Goal: Information Seeking & Learning: Check status

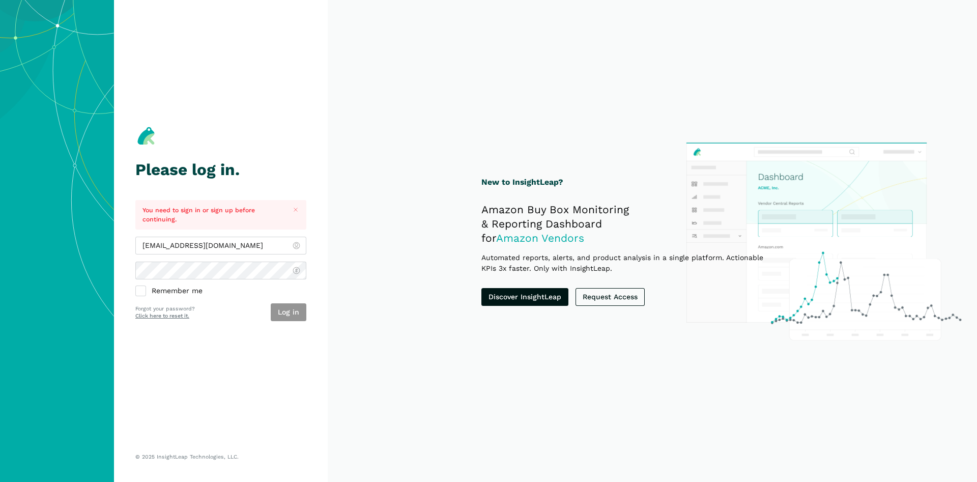
type input "[EMAIL_ADDRESS][DOMAIN_NAME]"
click at [277, 313] on button "Log in" at bounding box center [289, 312] width 36 height 18
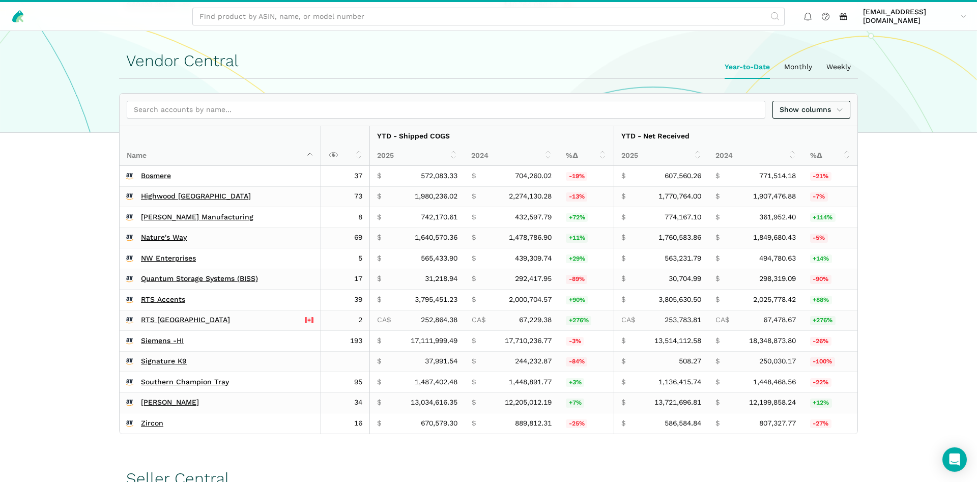
scroll to position [467, 0]
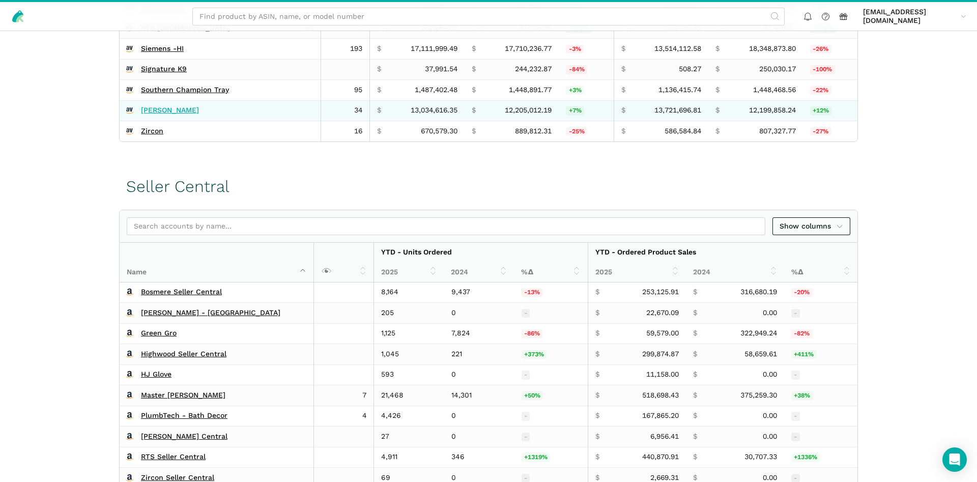
click at [162, 114] on link "[PERSON_NAME]" at bounding box center [170, 110] width 58 height 9
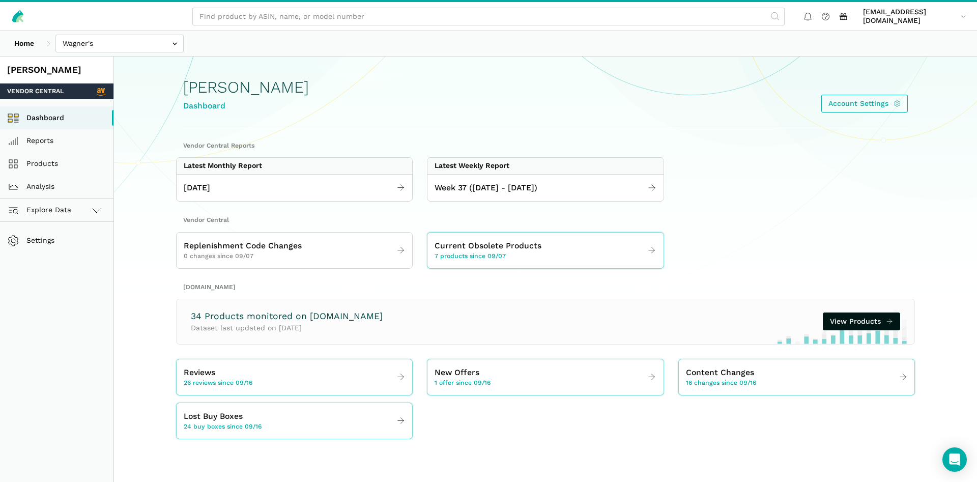
click at [460, 198] on div "Week 37 ([DATE] - [DATE])" at bounding box center [546, 187] width 236 height 27
click at [463, 192] on span "Week 37 (09.07 - 09.13.25)" at bounding box center [486, 188] width 103 height 13
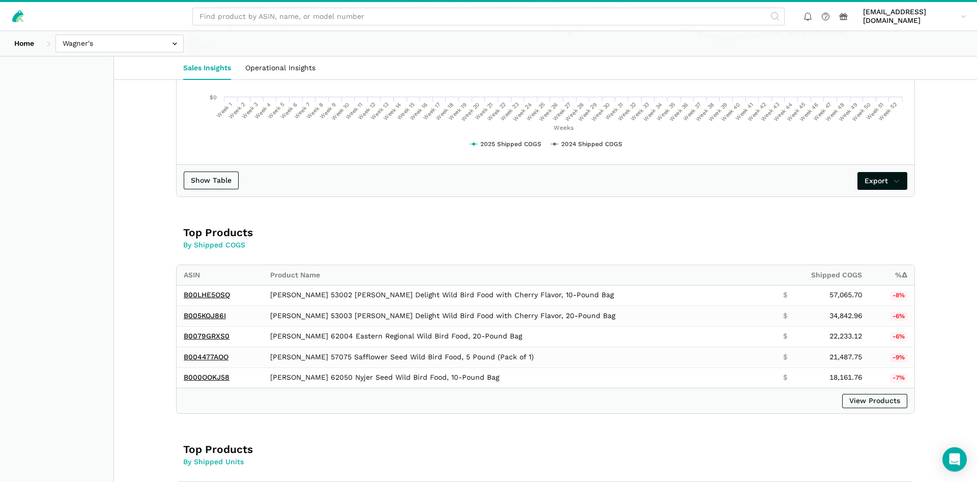
scroll to position [675, 0]
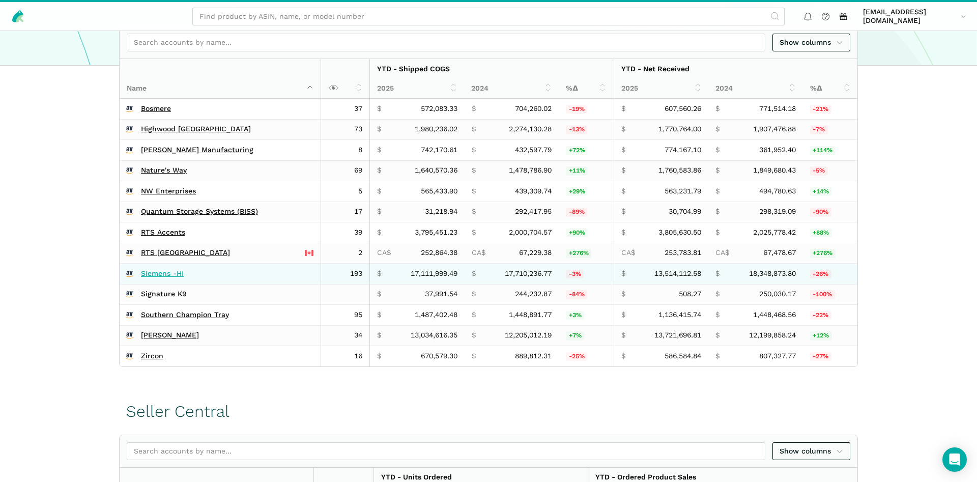
scroll to position [244, 0]
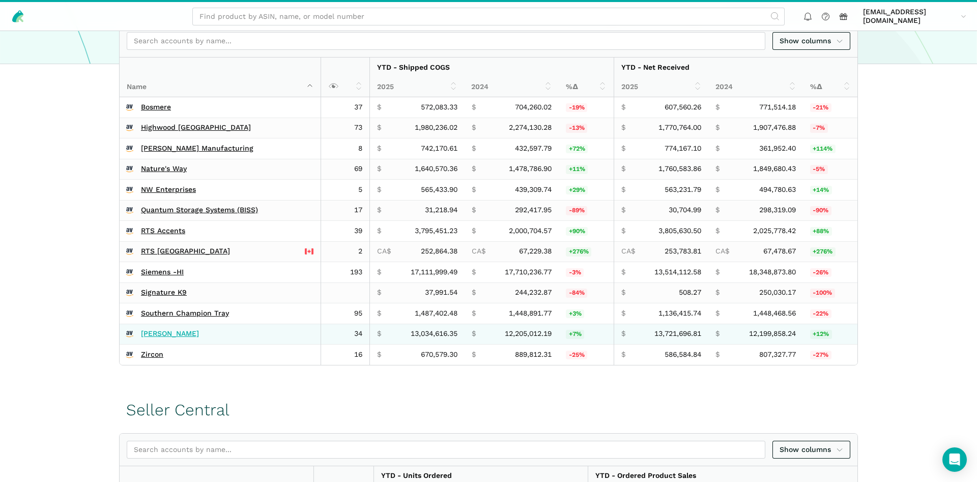
click at [144, 333] on link "[PERSON_NAME]" at bounding box center [170, 333] width 58 height 9
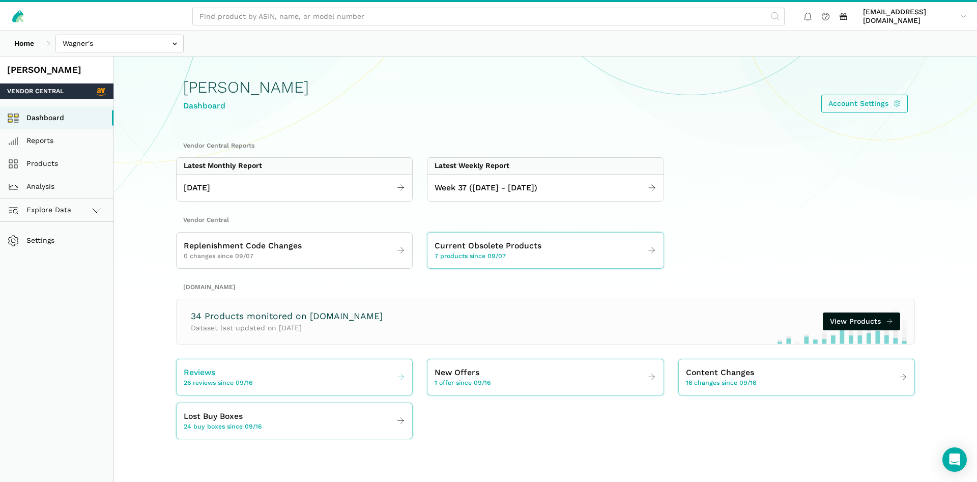
click at [228, 379] on span "26 reviews since 09/16" at bounding box center [218, 383] width 69 height 9
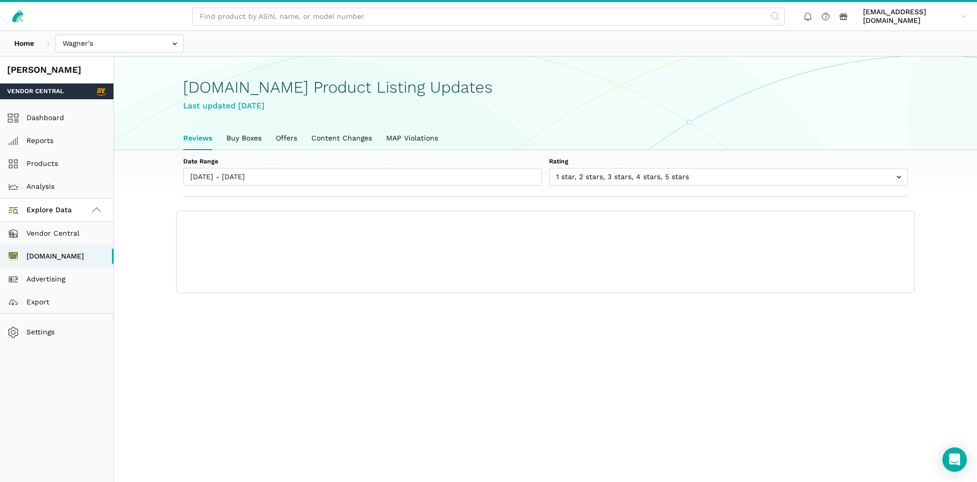
scroll to position [4, 0]
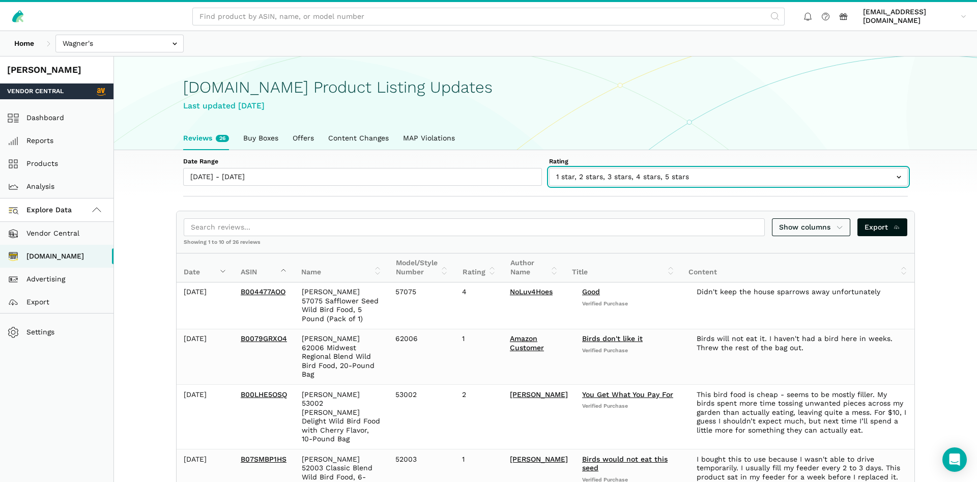
click at [641, 170] on input "text" at bounding box center [728, 177] width 359 height 18
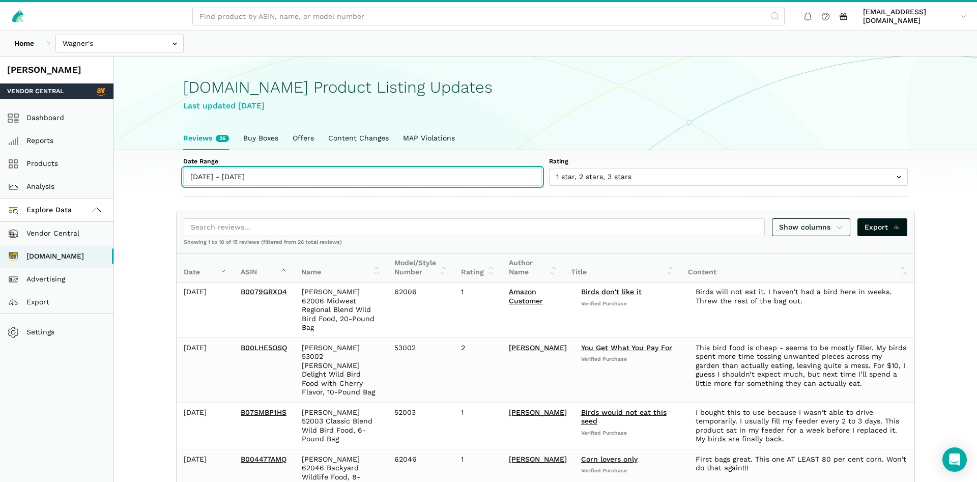
type input "09/16/2025"
type input "09/22/2025"
click at [267, 183] on input "09/16/2025 - 09/22/2025" at bounding box center [362, 177] width 359 height 18
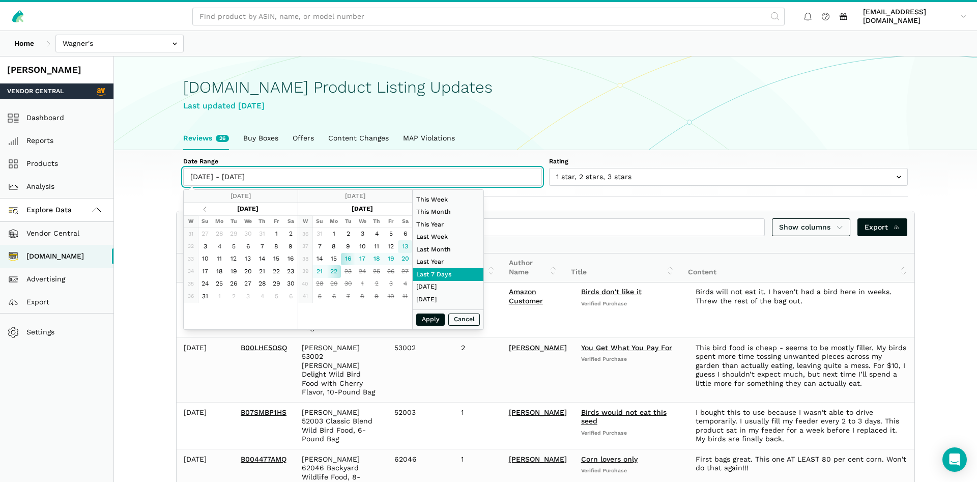
type input "09/13/2025"
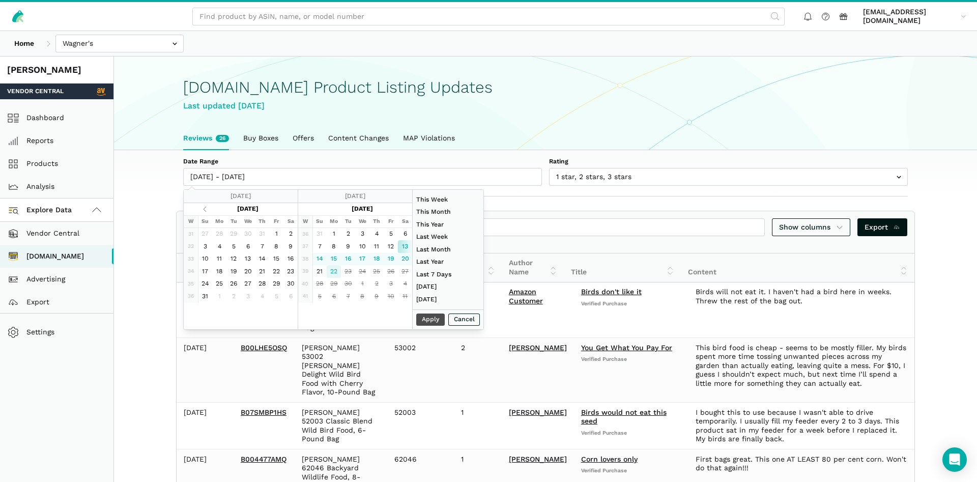
type input "09/22/2025"
type input "09/13/2025"
click at [423, 321] on button "Apply" at bounding box center [430, 320] width 29 height 13
type input "09/13/2025 - 09/22/2025"
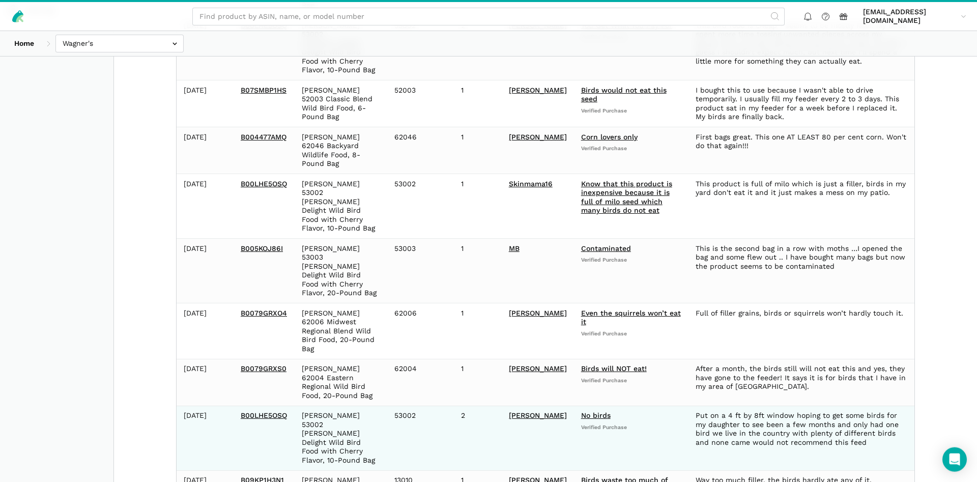
scroll to position [324, 0]
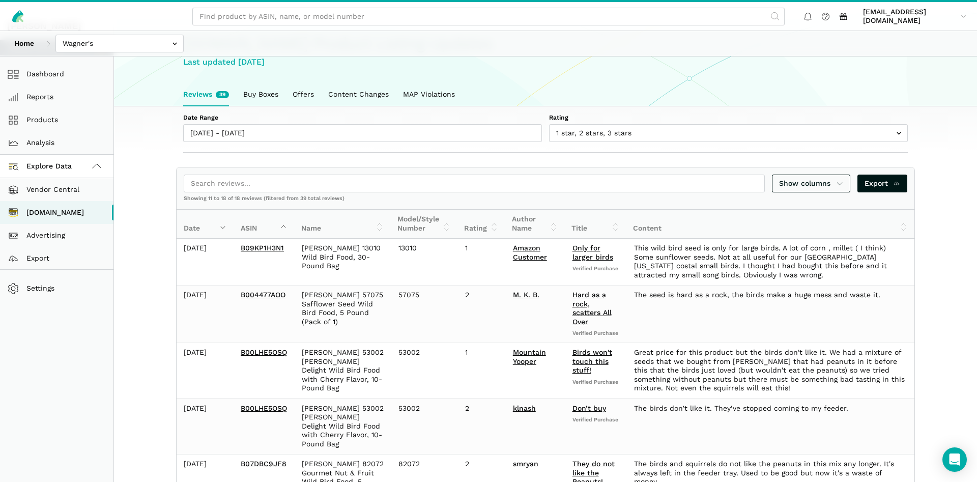
scroll to position [0, 0]
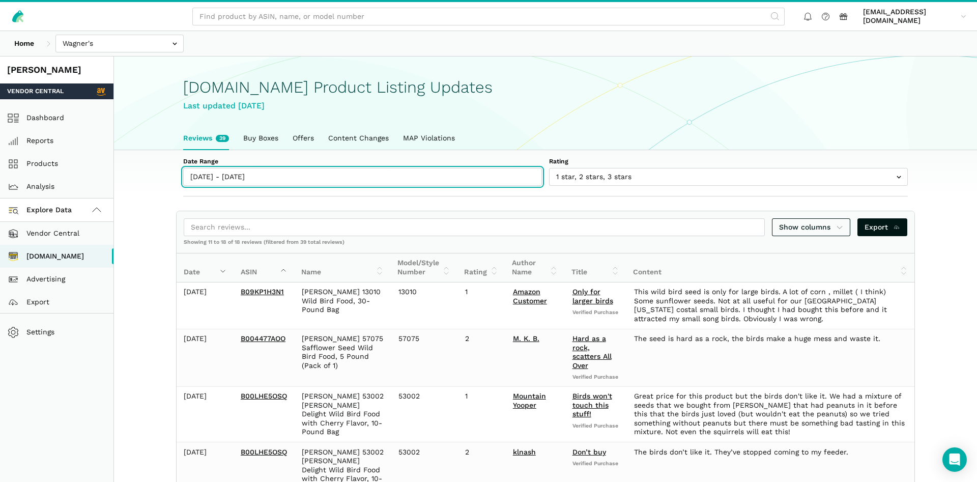
click at [321, 183] on input "09/13/2025 - 09/22/2025" at bounding box center [362, 177] width 359 height 18
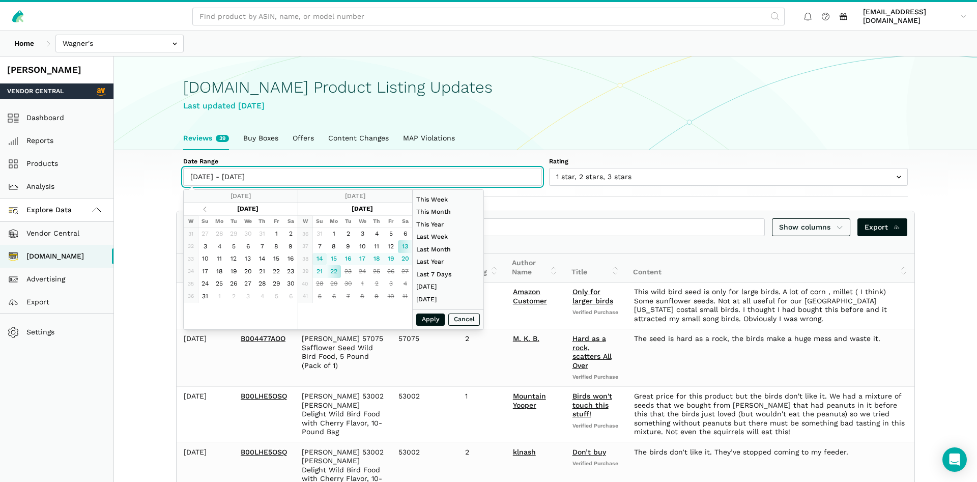
type input "09/14/2025"
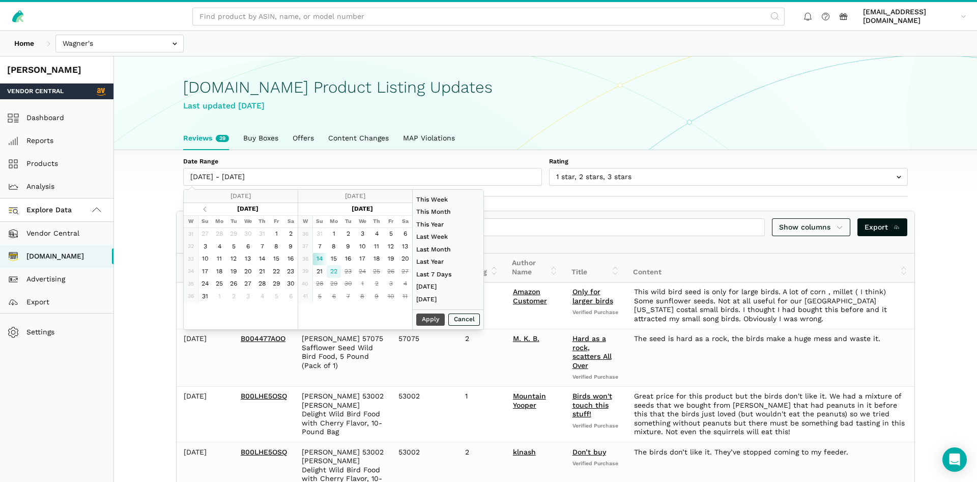
type input "09/22/2025"
type input "09/14/2025"
click at [432, 321] on button "Apply" at bounding box center [430, 320] width 29 height 13
type input "09/14/2025 - 09/22/2025"
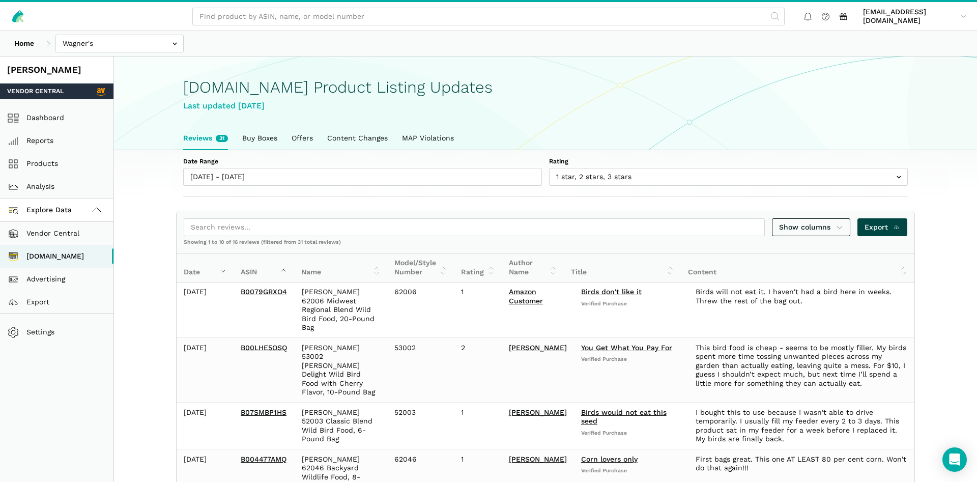
click at [887, 230] on span "Export" at bounding box center [883, 227] width 36 height 11
click at [26, 44] on link "Home" at bounding box center [24, 44] width 34 height 18
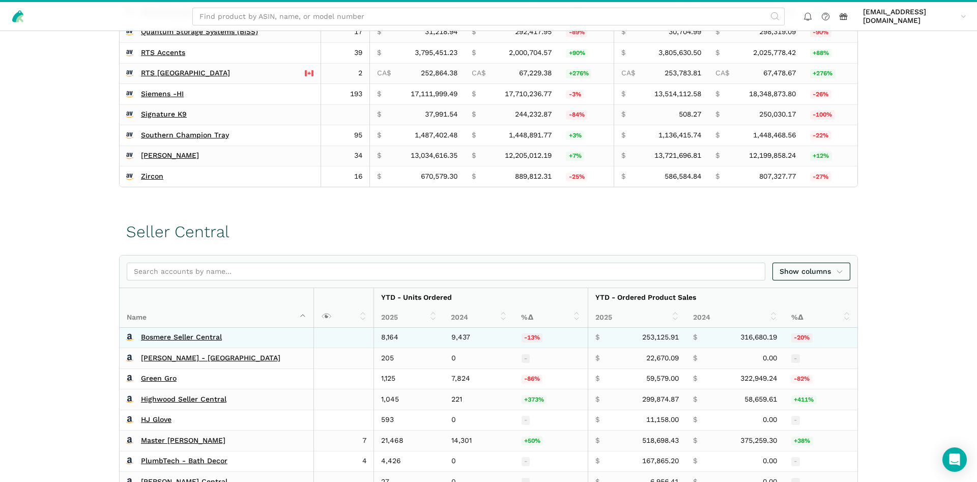
scroll to position [363, 0]
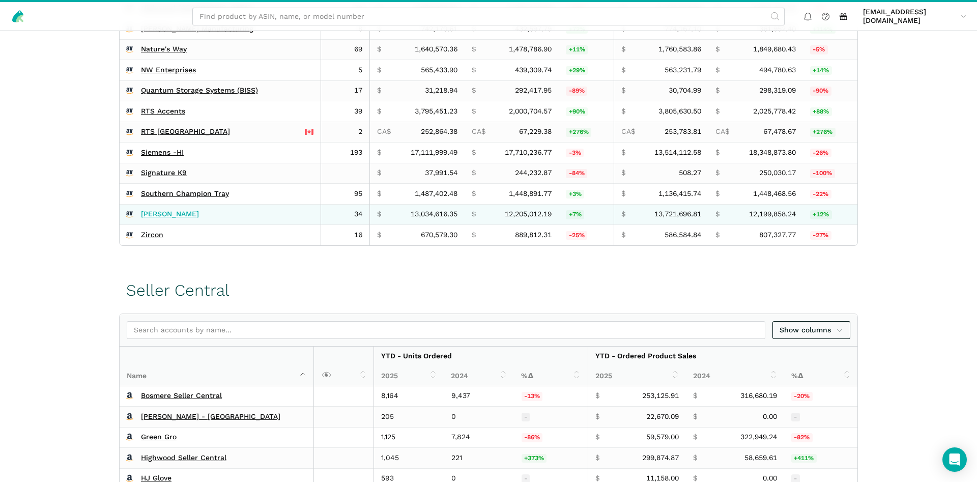
click at [160, 216] on link "[PERSON_NAME]" at bounding box center [170, 214] width 58 height 9
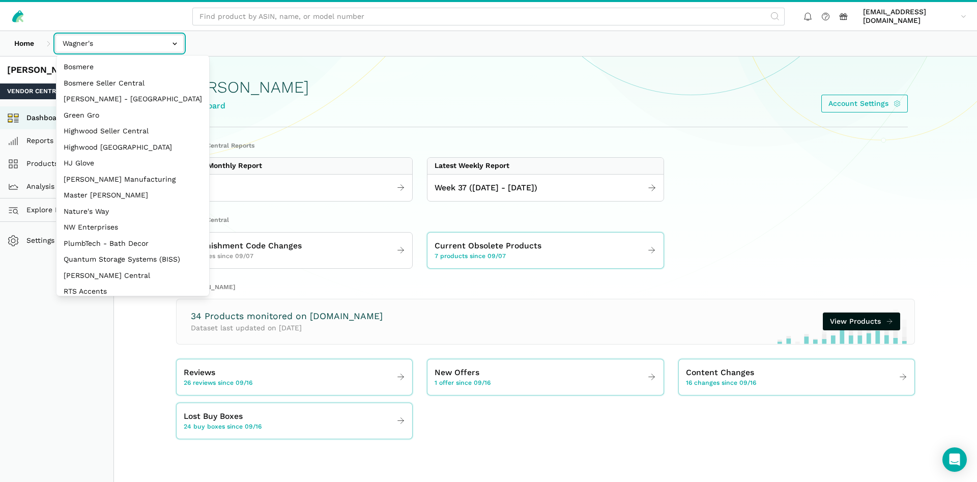
click at [101, 41] on input "text" at bounding box center [119, 44] width 128 height 18
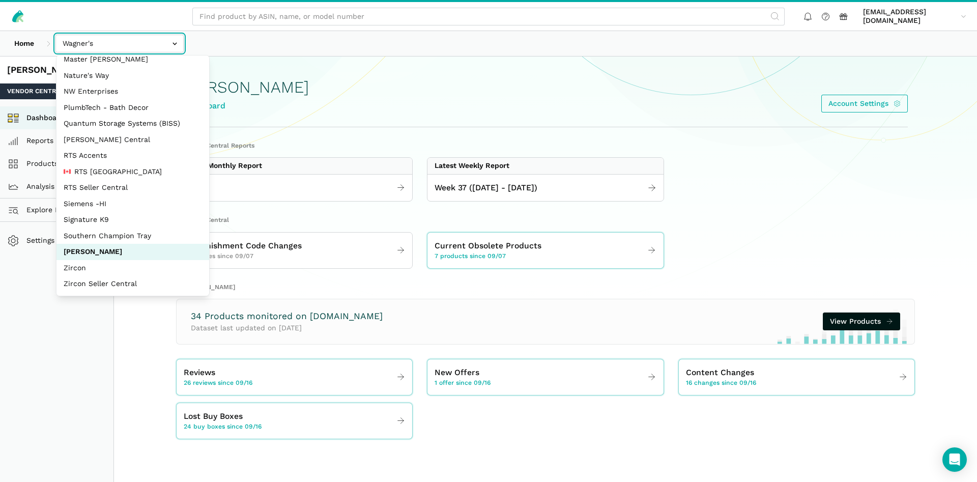
scroll to position [136, 0]
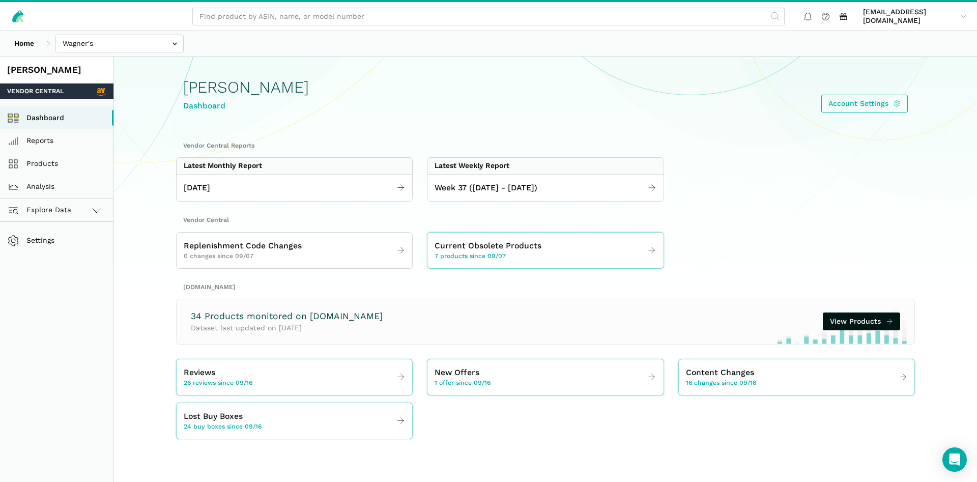
click at [308, 79] on div "Wagner's Dashboard Account Settings" at bounding box center [545, 92] width 725 height 70
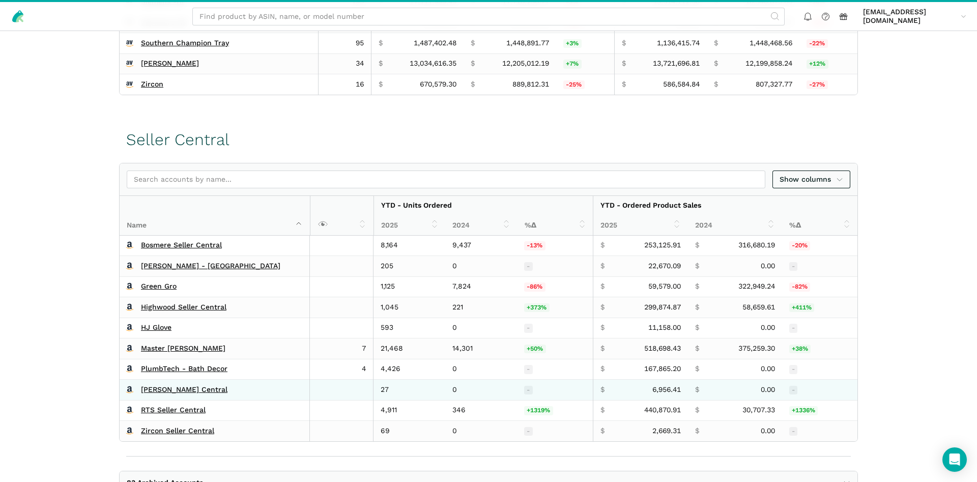
scroll to position [519, 0]
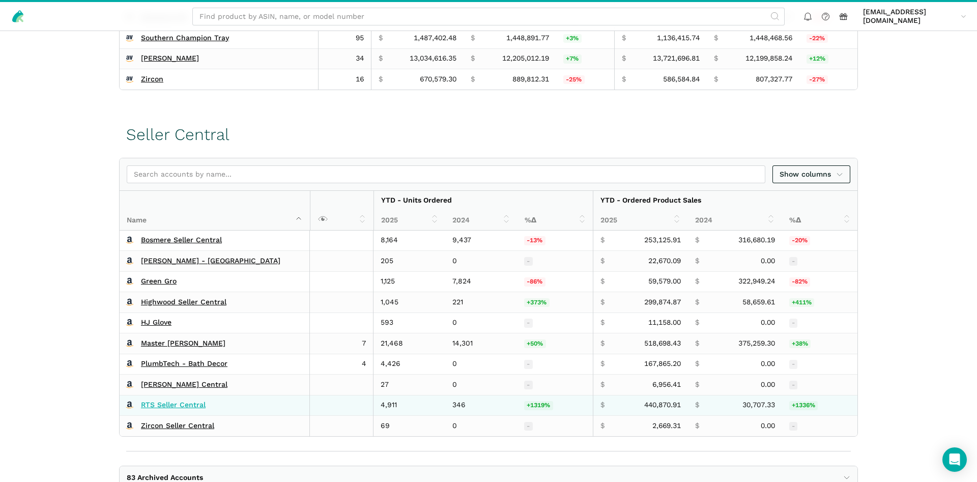
click at [178, 406] on link "RTS Seller Central" at bounding box center [173, 405] width 65 height 9
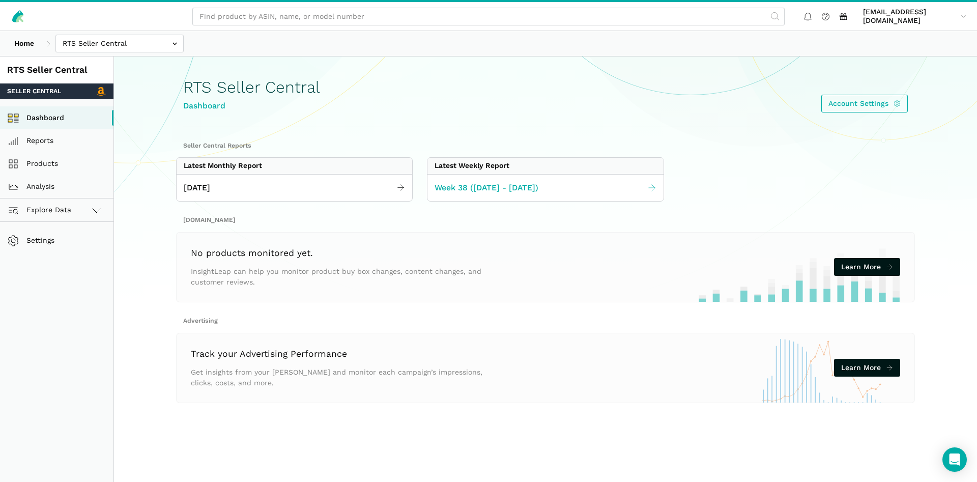
click at [469, 191] on span "Week 38 ([DATE] - [DATE])" at bounding box center [487, 188] width 104 height 13
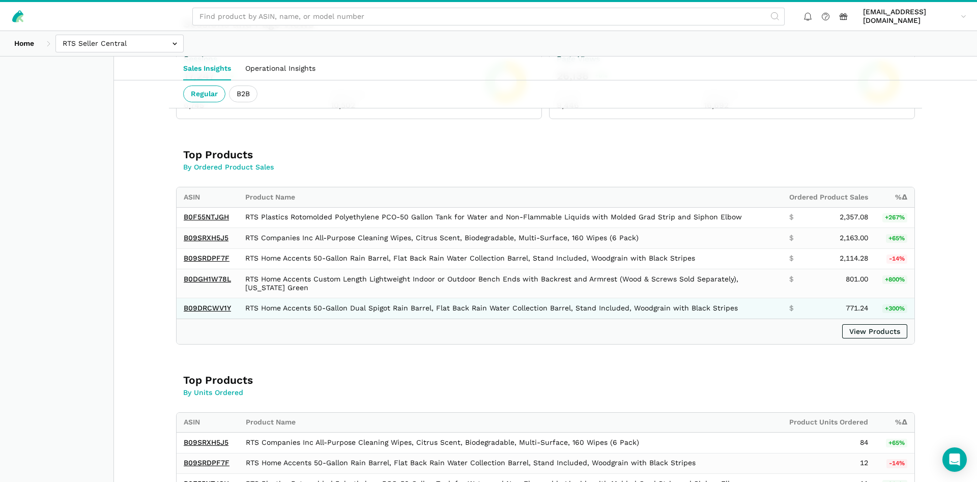
scroll to position [490, 0]
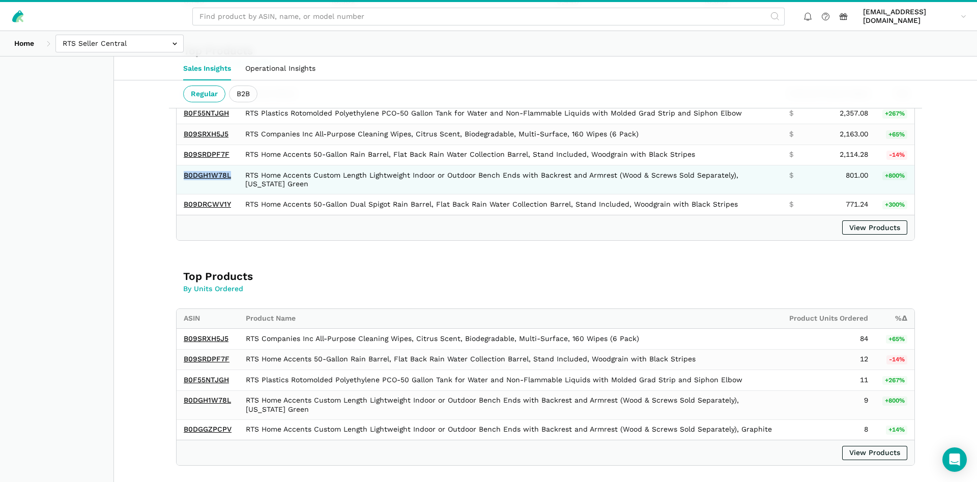
drag, startPoint x: 231, startPoint y: 176, endPoint x: 180, endPoint y: 171, distance: 51.6
click at [180, 171] on td "B0DGH1W78L" at bounding box center [208, 179] width 62 height 29
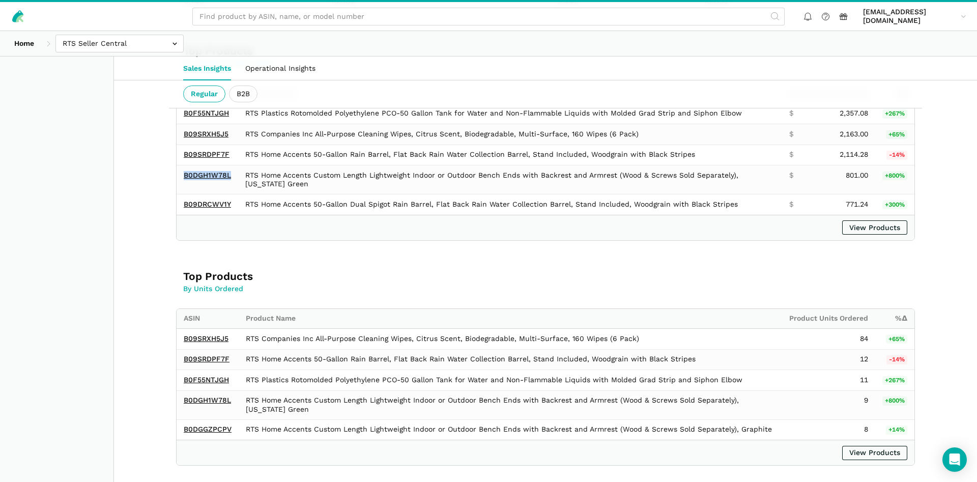
copy link "B0DGH1W78L"
click at [160, 33] on div "Home Bosmere Bosmere Seller Central Gleason - Milwaukee Green Gro Highwood Sell…" at bounding box center [488, 43] width 977 height 25
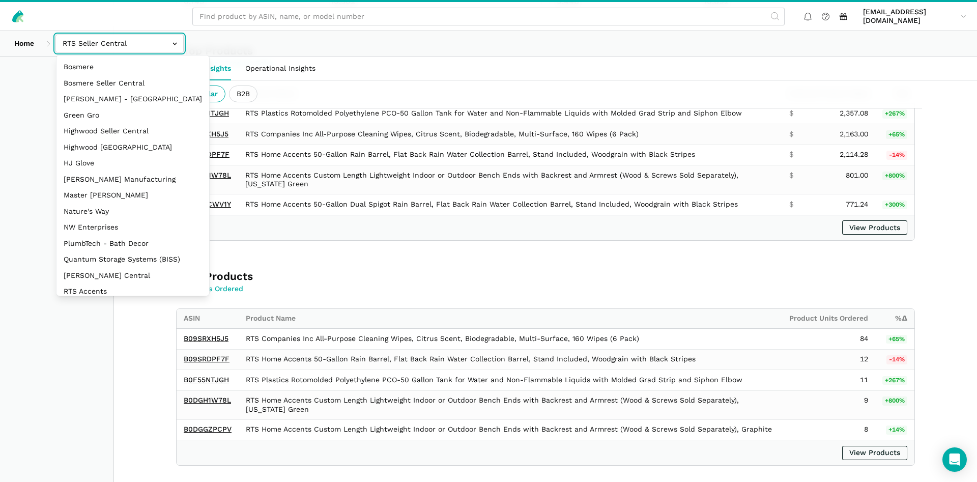
click at [151, 41] on input "text" at bounding box center [119, 44] width 128 height 18
select select "ZsdjZB9W7DRA5a2dt3EdZNCw"
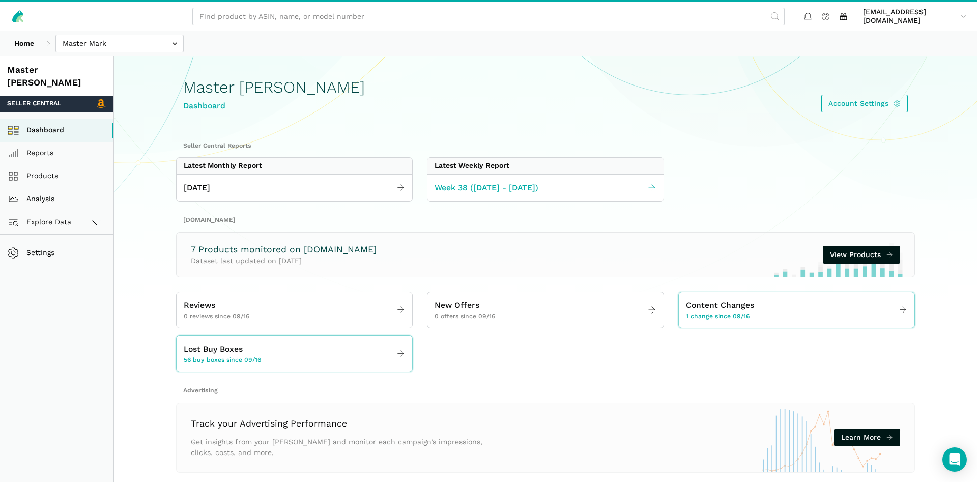
click at [487, 186] on span "Week 38 ([DATE] - [DATE])" at bounding box center [487, 188] width 104 height 13
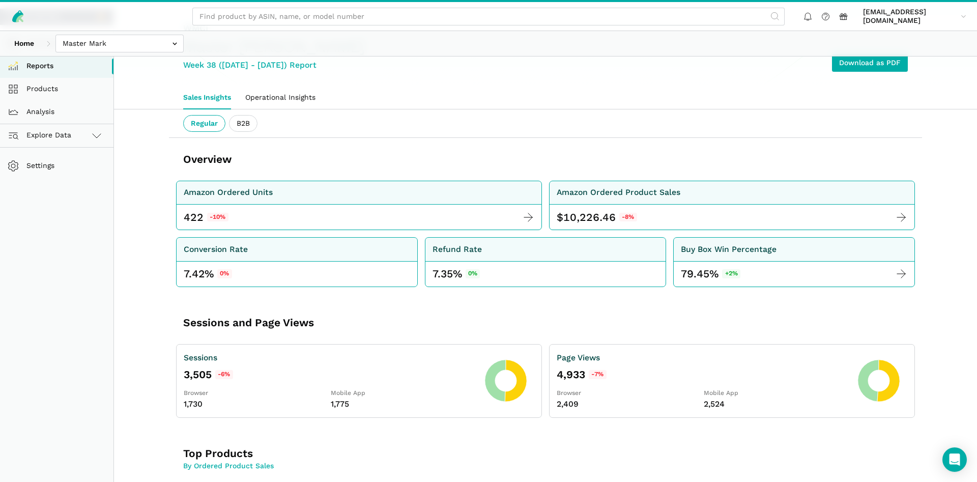
scroll to position [18, 0]
